Goal: Information Seeking & Learning: Learn about a topic

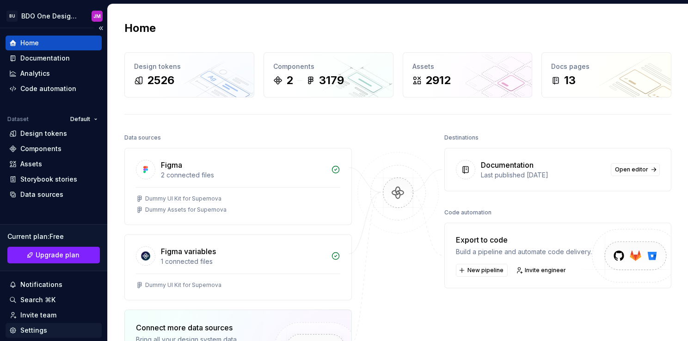
click at [37, 331] on div "Settings" at bounding box center [33, 330] width 27 height 9
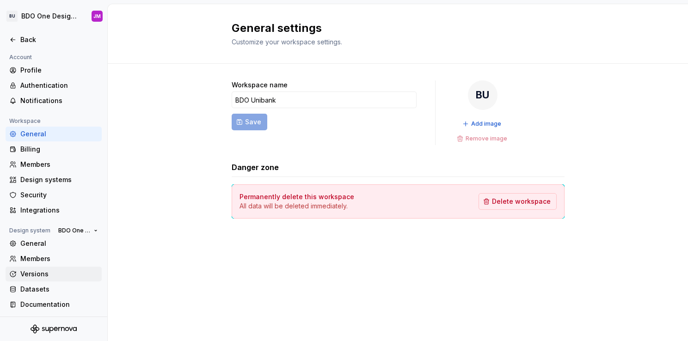
scroll to position [2, 0]
click at [46, 304] on div "Documentation" at bounding box center [59, 304] width 78 height 9
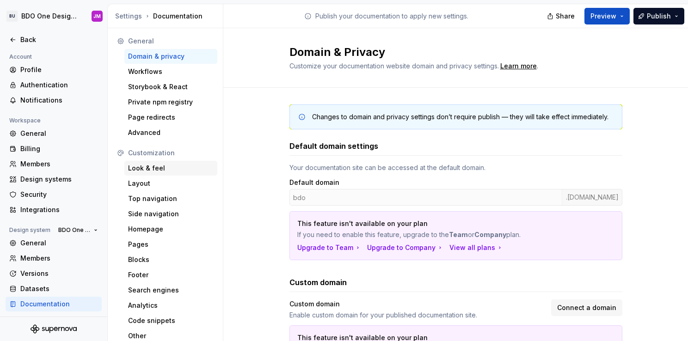
click at [162, 172] on div "Look & feel" at bounding box center [171, 168] width 86 height 9
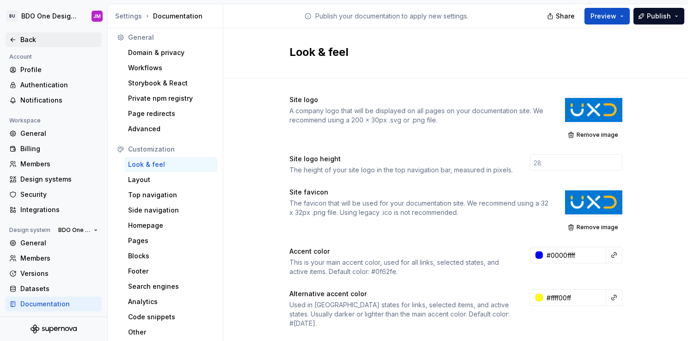
click at [43, 43] on div "Back" at bounding box center [59, 39] width 78 height 9
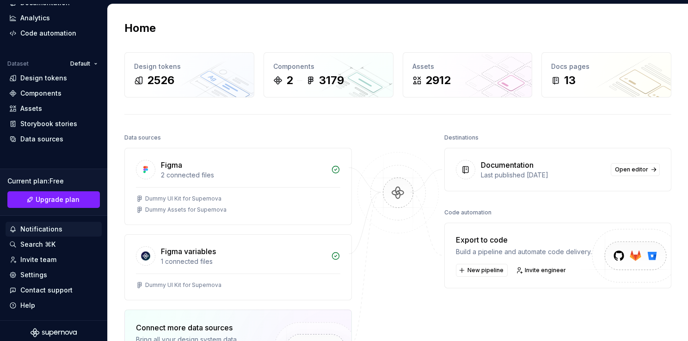
scroll to position [59, 0]
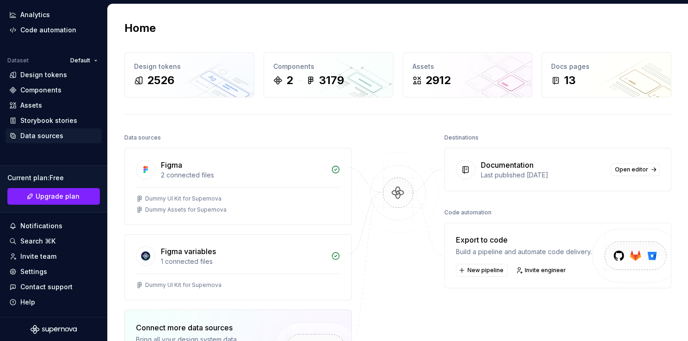
click at [56, 134] on div "Data sources" at bounding box center [41, 135] width 43 height 9
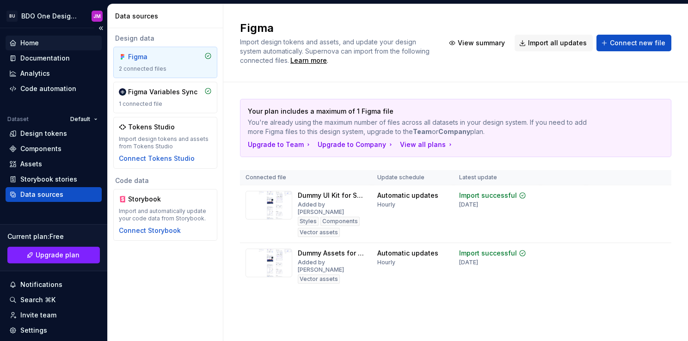
click at [26, 38] on div "Home" at bounding box center [54, 43] width 96 height 15
click at [34, 52] on div "Documentation" at bounding box center [54, 58] width 96 height 15
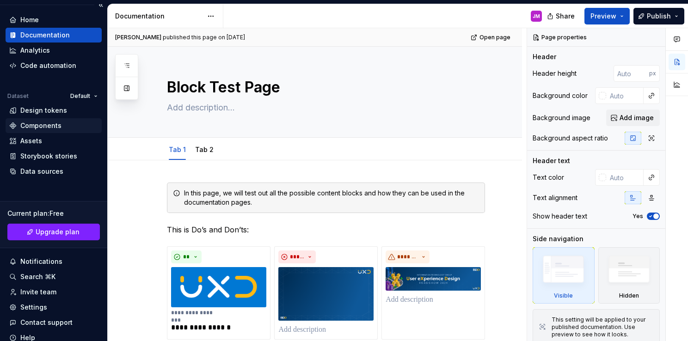
scroll to position [46, 0]
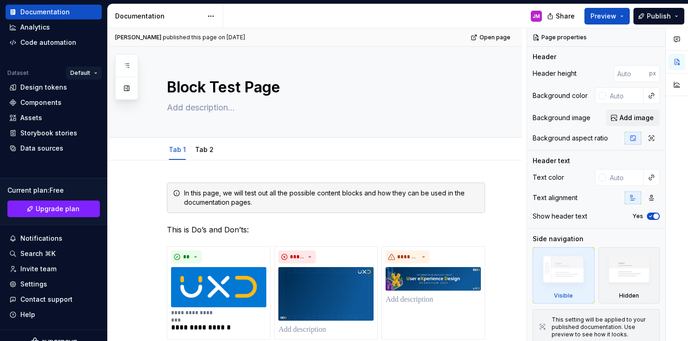
click at [78, 70] on html "BU BDO One Design System JM Home Documentation Analytics Code automation Datase…" at bounding box center [344, 170] width 688 height 341
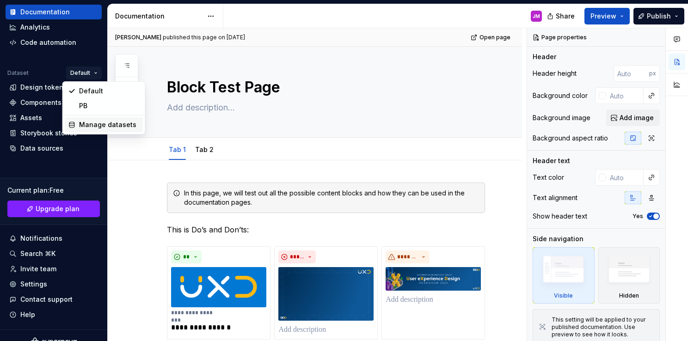
click at [99, 126] on div "Manage datasets" at bounding box center [109, 124] width 60 height 9
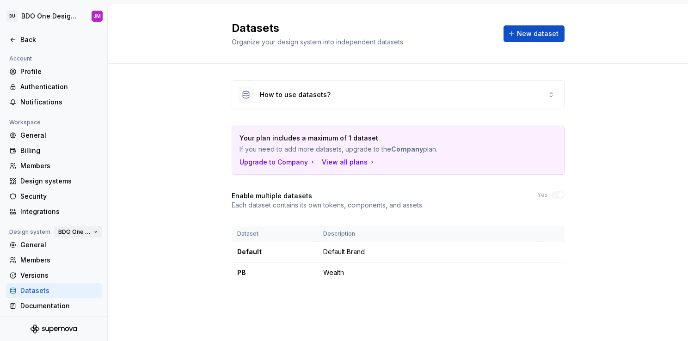
click at [73, 231] on span "BDO One Design System" at bounding box center [74, 232] width 32 height 7
click at [149, 221] on div "How to use datasets? Your plan includes a maximum of 1 dataset If you need to a…" at bounding box center [398, 191] width 581 height 254
click at [40, 242] on div "General" at bounding box center [59, 245] width 78 height 9
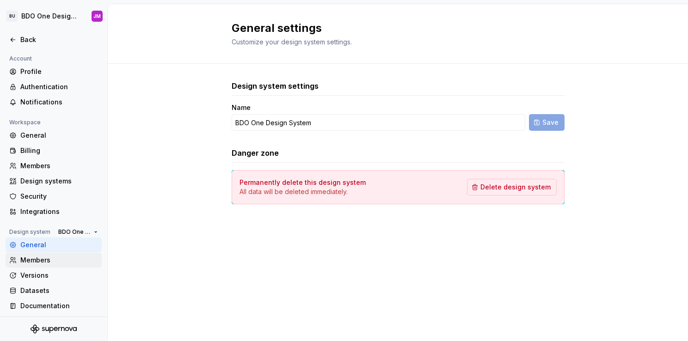
click at [53, 265] on div "Members" at bounding box center [59, 260] width 78 height 9
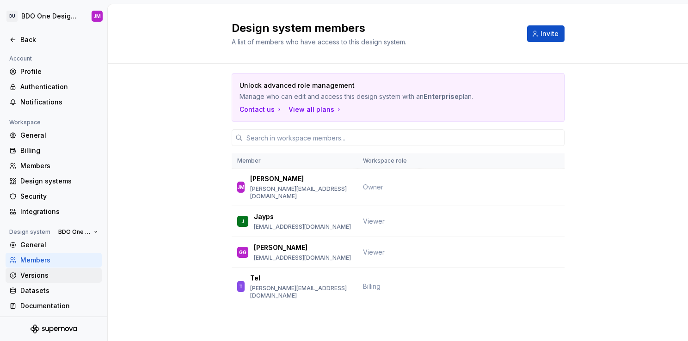
scroll to position [2, 0]
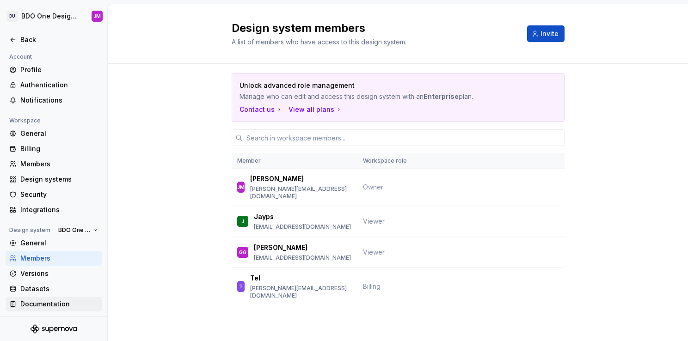
click at [54, 307] on div "Documentation" at bounding box center [59, 304] width 78 height 9
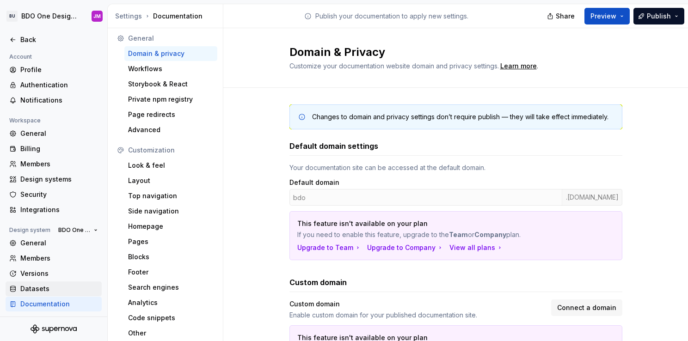
scroll to position [4, 0]
click at [49, 274] on div "Versions" at bounding box center [59, 273] width 78 height 9
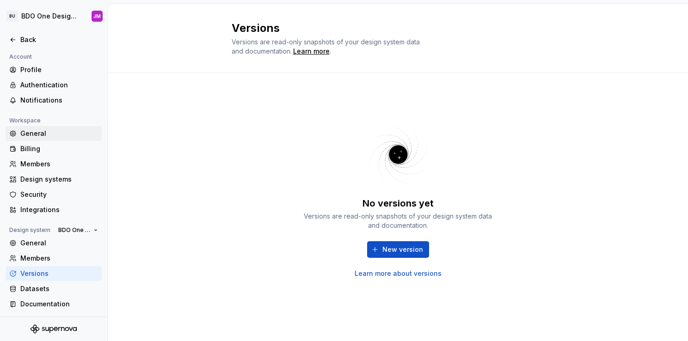
click at [47, 134] on div "General" at bounding box center [59, 133] width 78 height 9
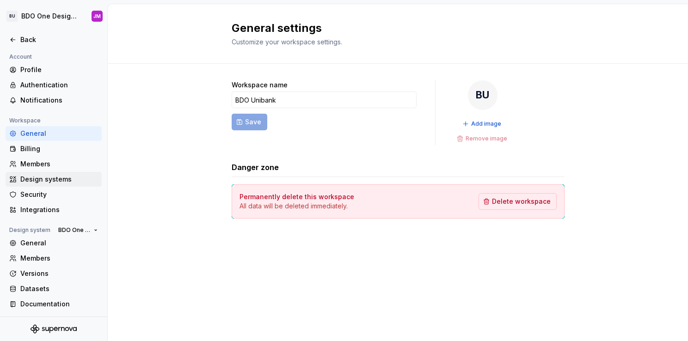
click at [52, 179] on div "Design systems" at bounding box center [59, 179] width 78 height 9
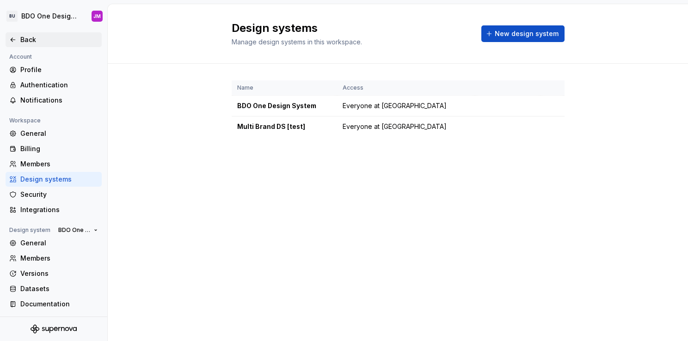
click at [19, 38] on div "Back" at bounding box center [53, 39] width 89 height 9
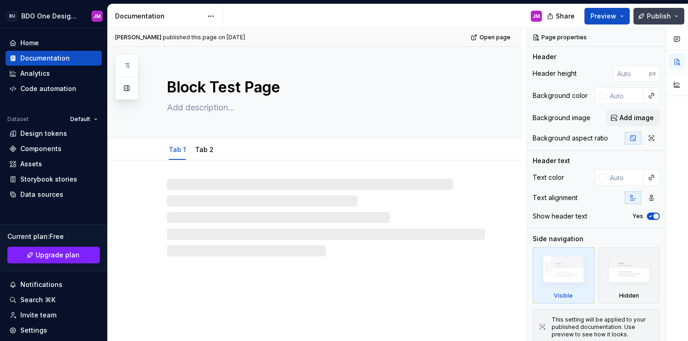
click at [655, 19] on span "Publish" at bounding box center [659, 16] width 24 height 9
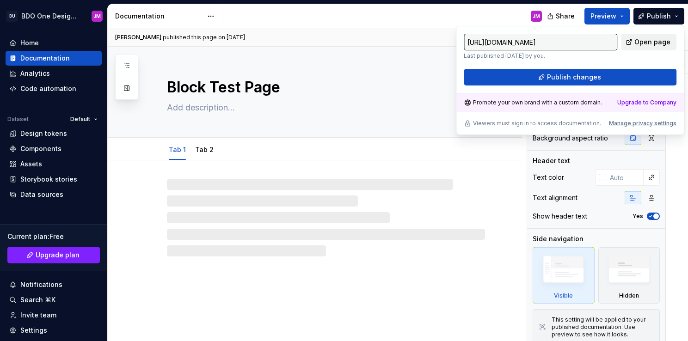
drag, startPoint x: 655, startPoint y: 19, endPoint x: 644, endPoint y: 41, distance: 24.6
click at [644, 41] on span "Open page" at bounding box center [653, 41] width 36 height 9
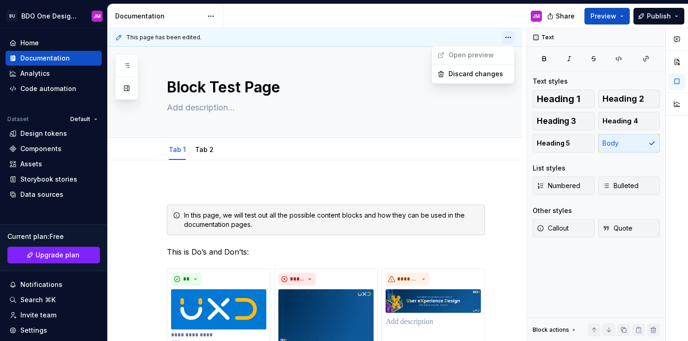
click at [508, 39] on html "BU BDO One Design System JM Home Documentation Analytics Code automation Datase…" at bounding box center [344, 170] width 688 height 341
click at [510, 35] on html "BU BDO One Design System JM Home Documentation Analytics Code automation Datase…" at bounding box center [344, 170] width 688 height 341
click at [510, 37] on html "BU BDO One Design System JM Home Documentation Analytics Code automation Datase…" at bounding box center [344, 170] width 688 height 341
click at [162, 40] on html "BU BDO One Design System JM Home Documentation Analytics Code automation Datase…" at bounding box center [344, 170] width 688 height 341
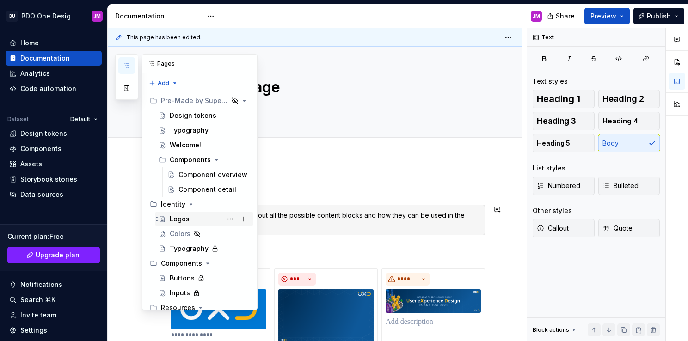
click at [184, 221] on div "Logos" at bounding box center [180, 219] width 20 height 9
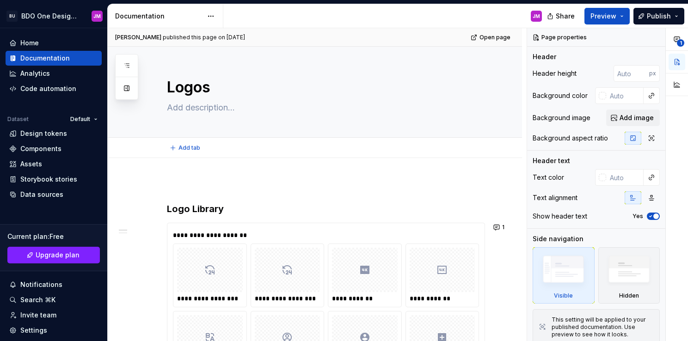
click at [223, 153] on div "Add tab" at bounding box center [326, 148] width 318 height 13
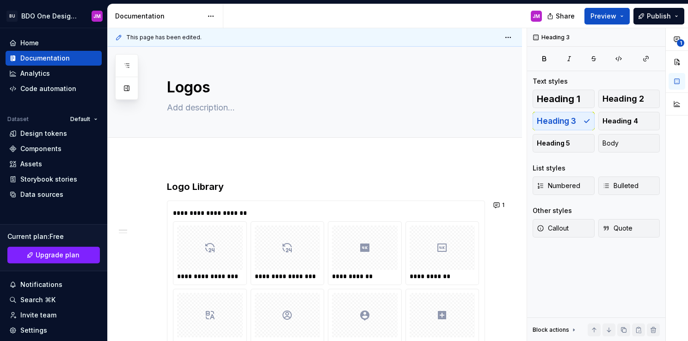
click at [509, 38] on html "BU BDO One Design System JM Home Documentation Analytics Code automation Datase…" at bounding box center [344, 170] width 688 height 341
click at [511, 37] on html "BU BDO One Design System JM Home Documentation Analytics Code automation Datase…" at bounding box center [344, 170] width 688 height 341
click at [214, 18] on html "BU BDO One Design System JM Home Documentation Analytics Code automation Datase…" at bounding box center [344, 170] width 688 height 341
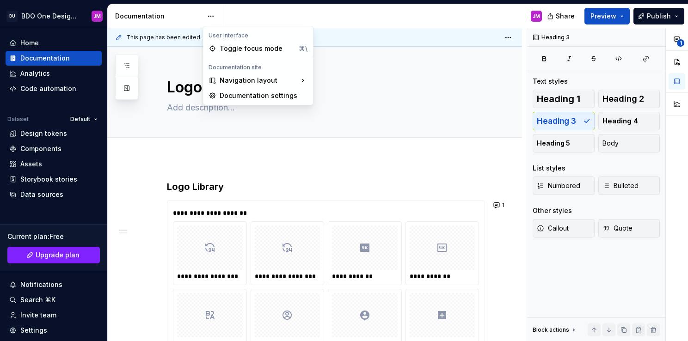
click at [214, 15] on html "BU BDO One Design System JM Home Documentation Analytics Code automation Datase…" at bounding box center [344, 170] width 688 height 341
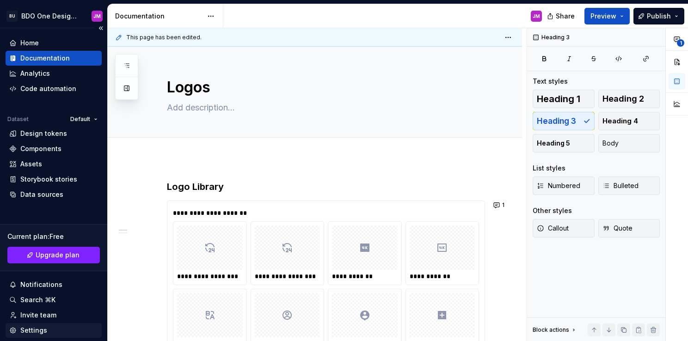
click at [52, 331] on div "Settings" at bounding box center [53, 330] width 89 height 9
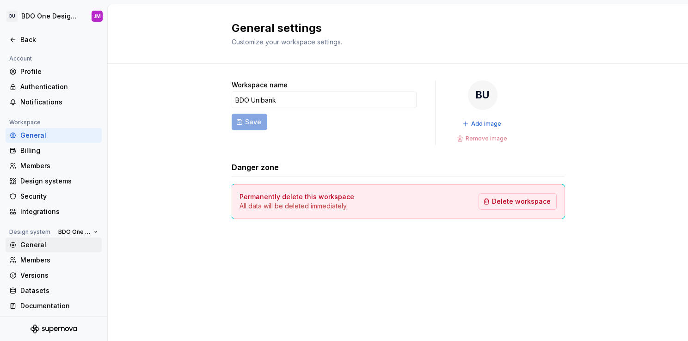
click at [37, 247] on div "General" at bounding box center [59, 245] width 78 height 9
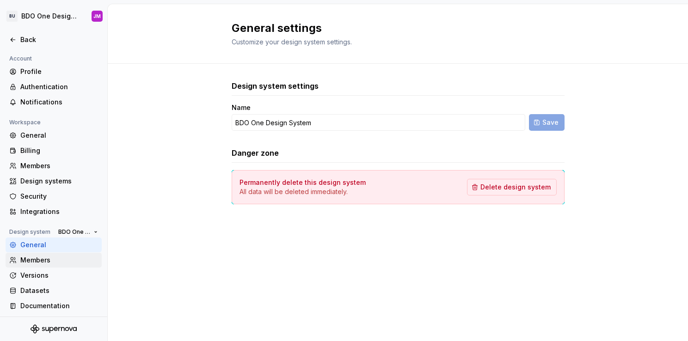
click at [49, 258] on div "Members" at bounding box center [59, 260] width 78 height 9
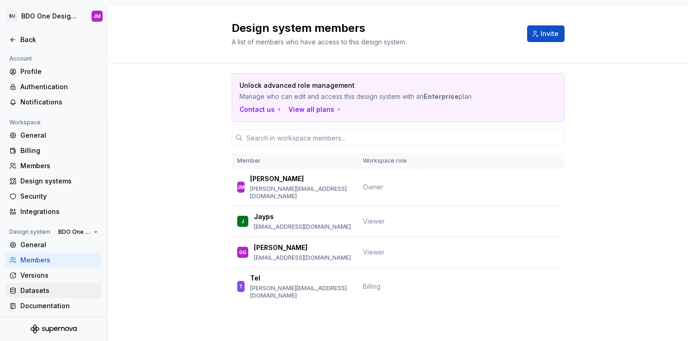
click at [43, 289] on div "Datasets" at bounding box center [59, 290] width 78 height 9
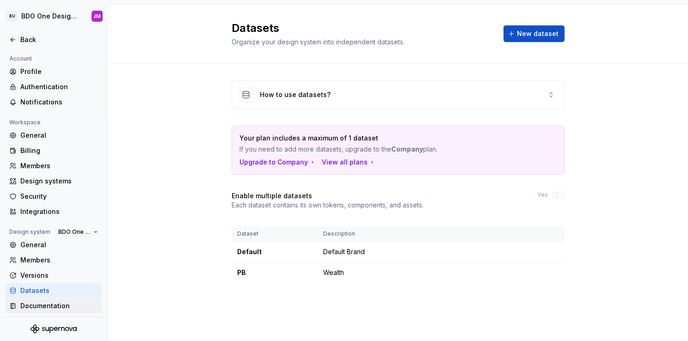
click at [49, 305] on div "Documentation" at bounding box center [59, 306] width 78 height 9
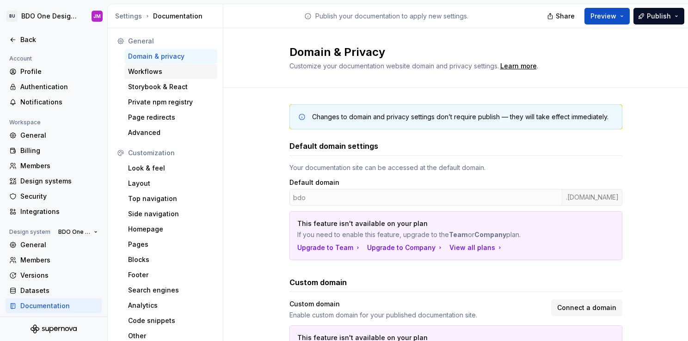
click at [161, 69] on div "Workflows" at bounding box center [171, 71] width 86 height 9
click at [159, 72] on div "Workflows" at bounding box center [171, 71] width 86 height 9
click at [159, 90] on div "Storybook & React" at bounding box center [171, 86] width 86 height 9
click at [19, 39] on div "Back" at bounding box center [53, 39] width 89 height 9
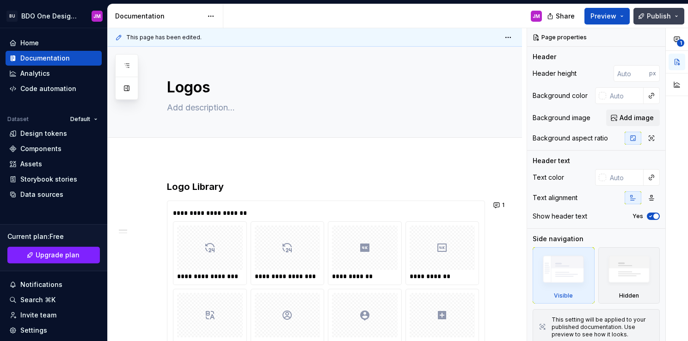
click at [659, 16] on span "Publish" at bounding box center [659, 16] width 24 height 9
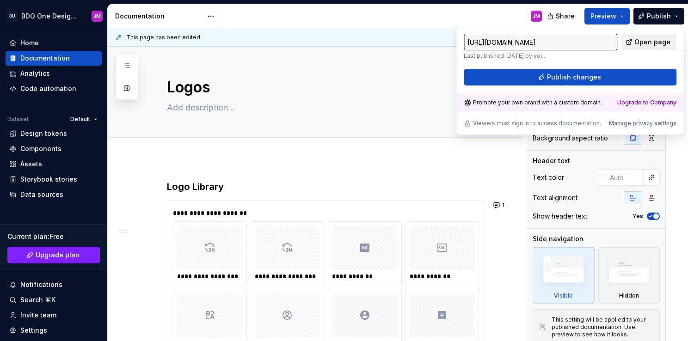
click at [650, 40] on span "Open page" at bounding box center [653, 41] width 36 height 9
click at [61, 282] on div "Notifications" at bounding box center [53, 284] width 89 height 9
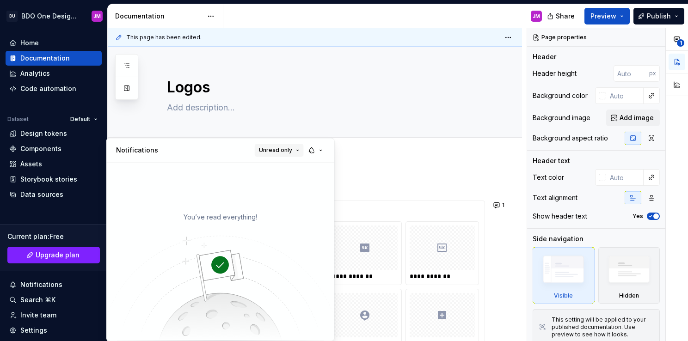
click at [297, 150] on button "Unread only" at bounding box center [279, 150] width 49 height 13
click at [296, 169] on div "All notifications" at bounding box center [303, 168] width 60 height 9
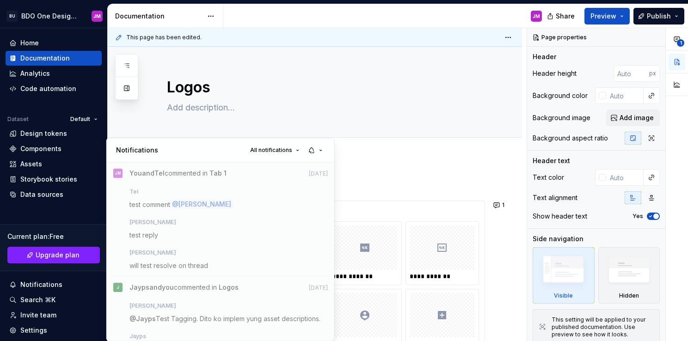
click at [390, 153] on html "BU BDO One Design System JM Home Documentation Analytics Code automation Datase…" at bounding box center [344, 170] width 688 height 341
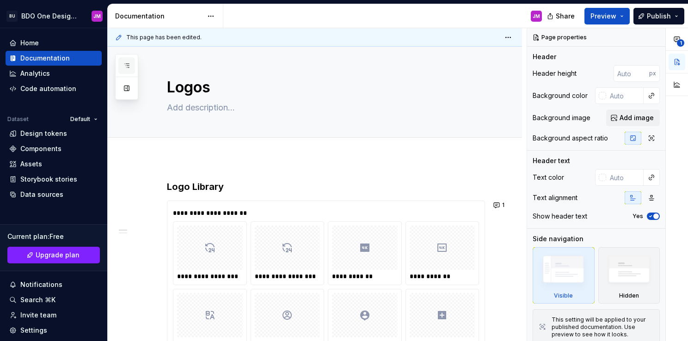
click at [128, 64] on icon "button" at bounding box center [126, 65] width 7 height 7
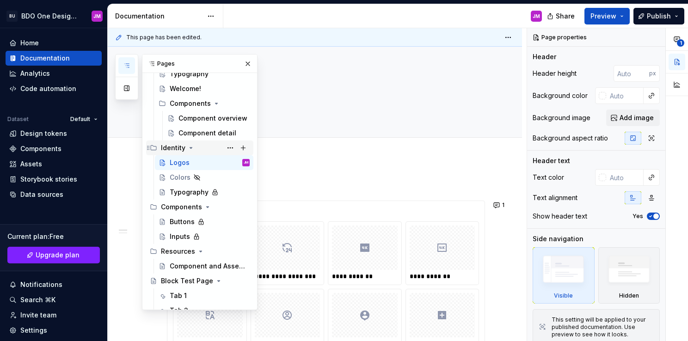
scroll to position [67, 0]
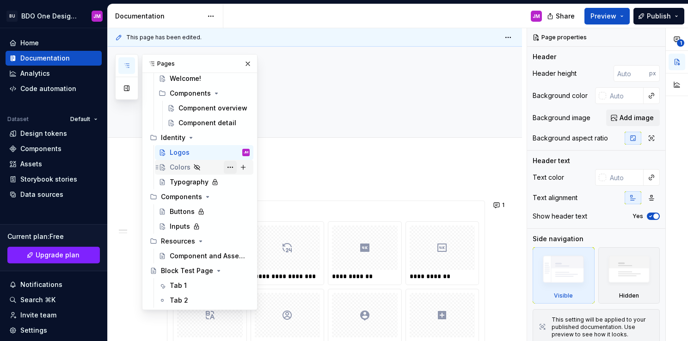
click at [226, 167] on button "Page tree" at bounding box center [230, 167] width 13 height 13
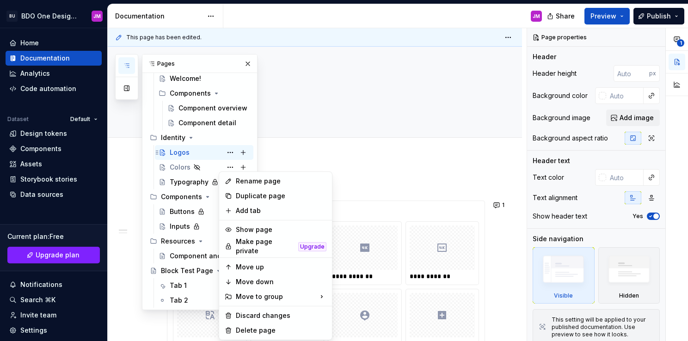
click at [207, 152] on div "Pages Add Accessibility guide for tree Page tree. Navigate the tree with the ar…" at bounding box center [186, 182] width 142 height 256
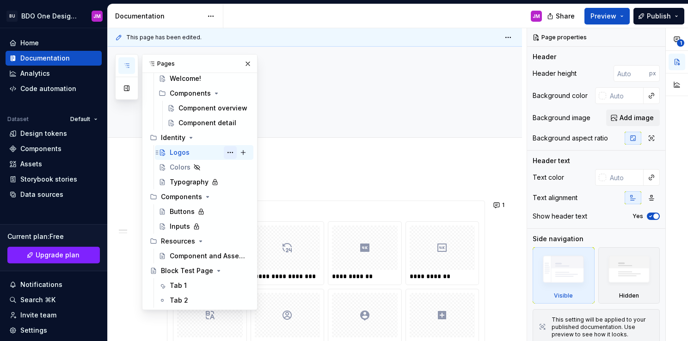
click at [224, 155] on button "Page tree" at bounding box center [230, 152] width 13 height 13
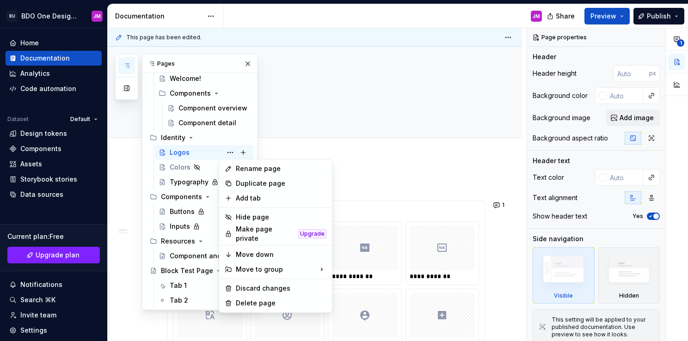
click at [44, 77] on html "BU BDO One Design System JM Home Documentation Analytics Code automation Datase…" at bounding box center [344, 170] width 688 height 341
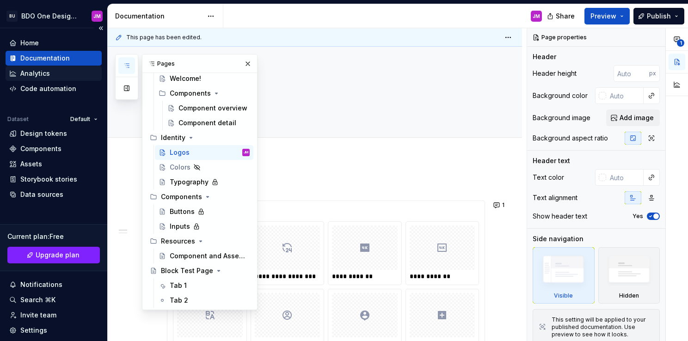
click at [50, 74] on div "Analytics" at bounding box center [53, 73] width 89 height 9
click at [78, 76] on div "Analytics" at bounding box center [53, 73] width 89 height 9
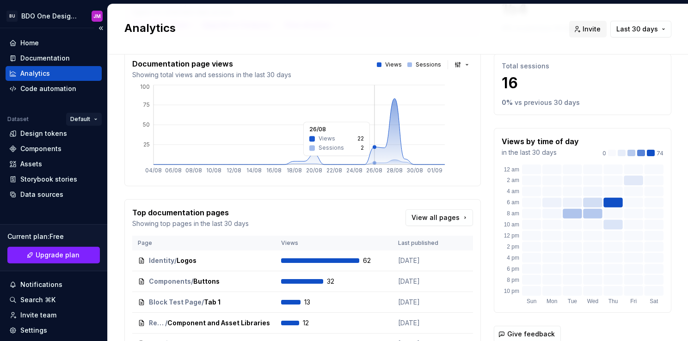
scroll to position [93, 0]
click at [39, 52] on div "Documentation" at bounding box center [54, 58] width 96 height 15
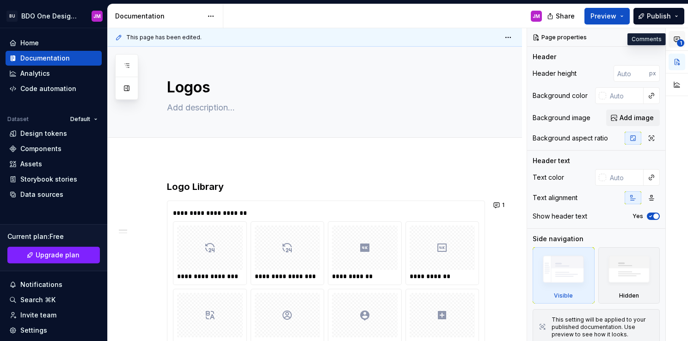
click at [676, 38] on icon "button" at bounding box center [677, 39] width 7 height 7
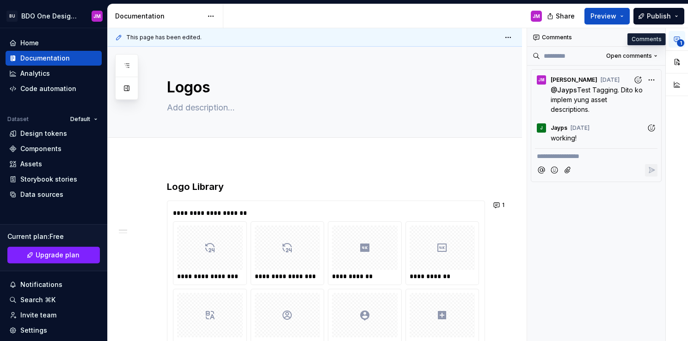
type textarea "*"
